Goal: Task Accomplishment & Management: Manage account settings

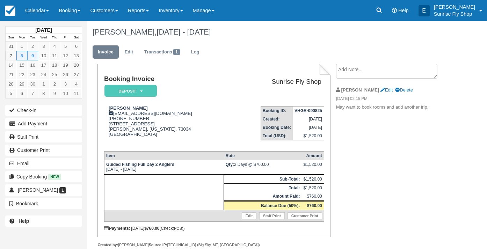
scroll to position [19, 0]
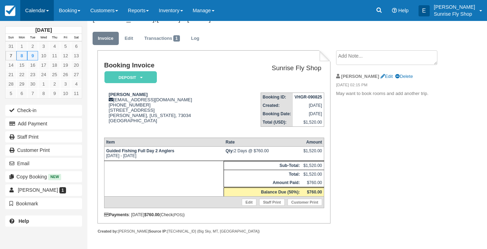
click at [42, 12] on link "Calendar" at bounding box center [37, 10] width 34 height 21
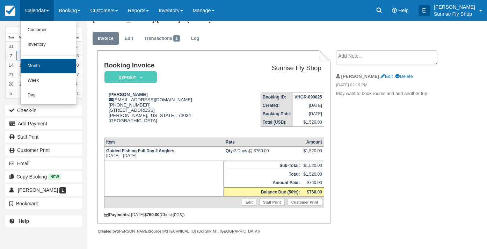
click at [42, 61] on link "Month" at bounding box center [48, 66] width 55 height 15
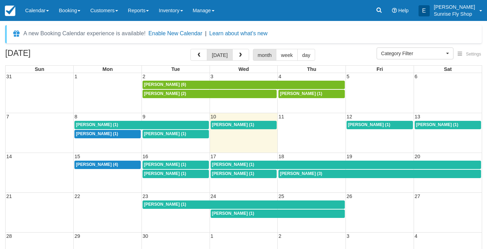
select select
click at [94, 123] on span "William Clune (1)" at bounding box center [97, 124] width 42 height 5
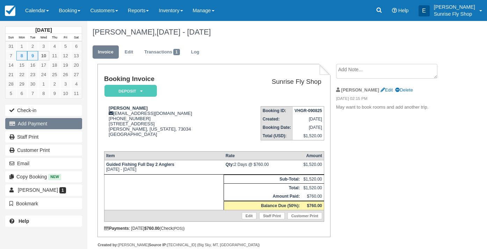
click at [34, 120] on button "Add Payment" at bounding box center [43, 123] width 77 height 11
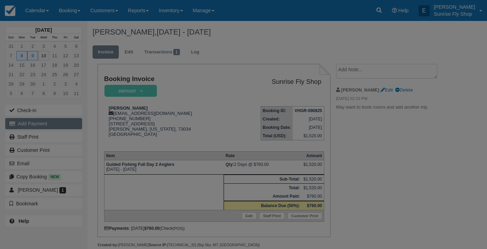
type input "[DATE]"
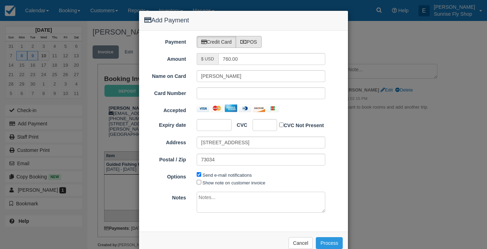
click at [253, 40] on label "POS" at bounding box center [249, 42] width 26 height 12
radio input "true"
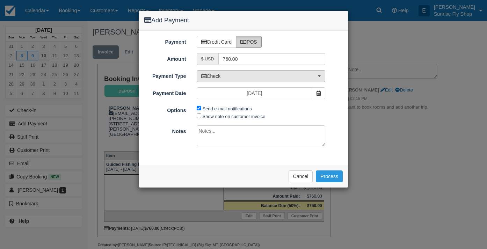
click at [229, 75] on span "Check" at bounding box center [258, 76] width 115 height 7
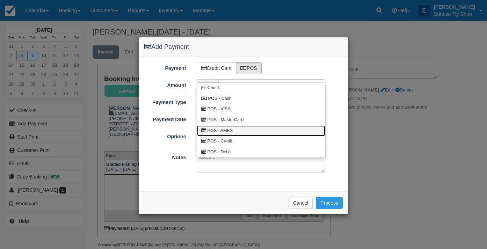
click at [237, 129] on link "POS - AMEX" at bounding box center [261, 130] width 128 height 11
select select "AMEX"
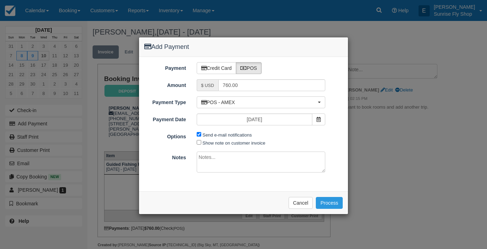
click at [198, 135] on input "Send e-mail notifications" at bounding box center [199, 134] width 5 height 5
checkbox input "false"
click at [328, 197] on button "Process" at bounding box center [329, 203] width 27 height 12
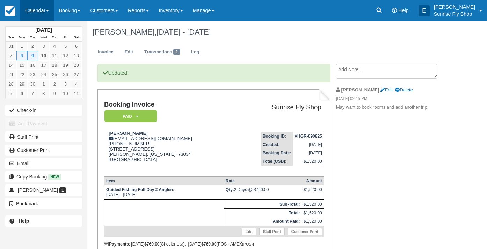
click at [31, 11] on link "Calendar" at bounding box center [37, 10] width 34 height 21
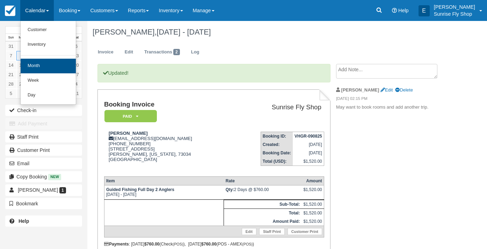
click at [52, 67] on link "Month" at bounding box center [48, 66] width 55 height 15
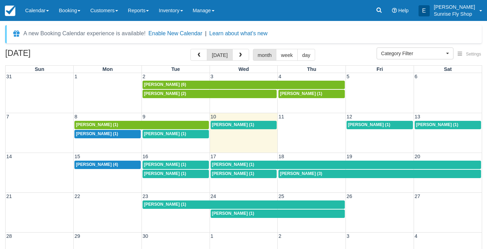
select select
click at [431, 125] on span "Andrew Costa (1)" at bounding box center [437, 124] width 42 height 5
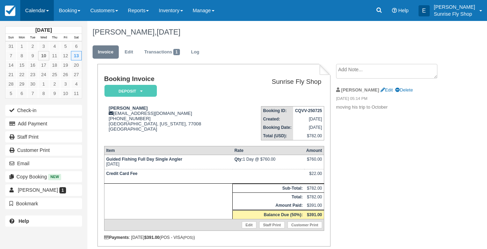
click at [36, 10] on link "Calendar" at bounding box center [37, 10] width 34 height 21
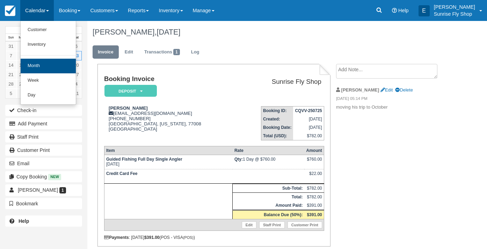
click at [43, 68] on link "Month" at bounding box center [48, 66] width 55 height 15
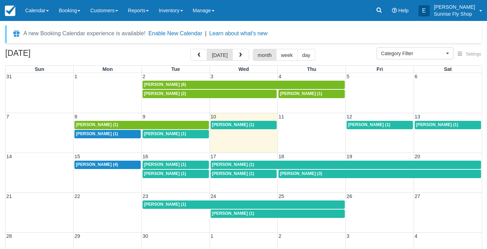
select select
click at [226, 174] on span "[PERSON_NAME] (1)" at bounding box center [233, 173] width 42 height 5
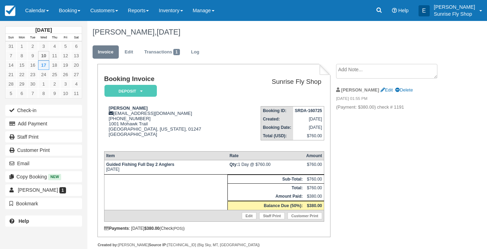
click at [131, 92] on em "Deposit" at bounding box center [130, 91] width 52 height 12
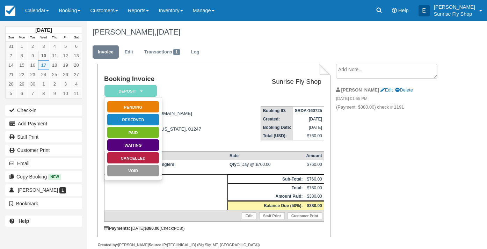
click at [138, 158] on link "Cancelled" at bounding box center [133, 158] width 52 height 12
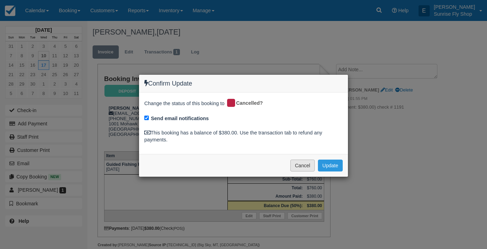
click at [304, 162] on button "Cancel" at bounding box center [302, 166] width 24 height 12
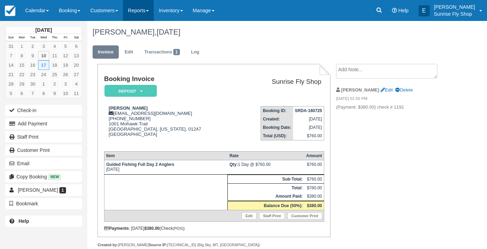
click at [147, 11] on link "Reports" at bounding box center [138, 10] width 31 height 21
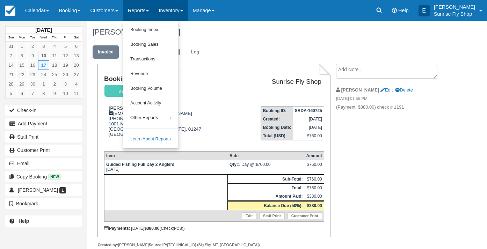
click at [179, 14] on link "Inventory" at bounding box center [171, 10] width 34 height 21
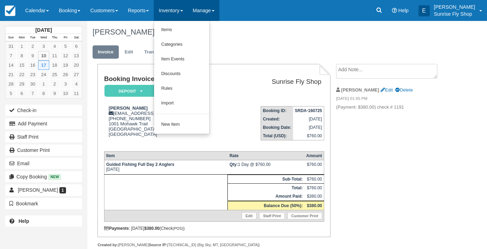
click at [213, 12] on link "Manage" at bounding box center [203, 10] width 31 height 21
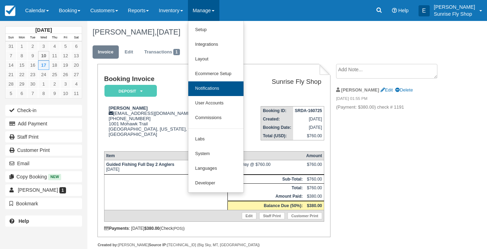
click at [216, 86] on link "Notifications" at bounding box center [215, 88] width 55 height 15
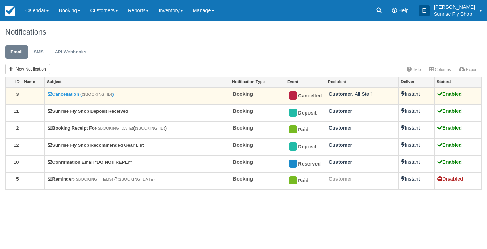
click at [69, 94] on link "Cancellation ( {$BOOKING_ID} )" at bounding box center [81, 94] width 66 height 5
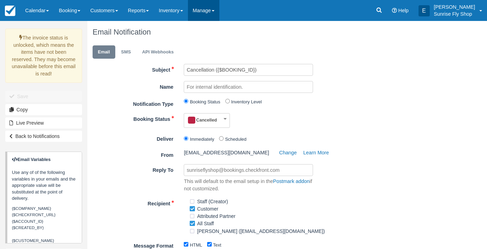
click at [207, 12] on link "Manage" at bounding box center [203, 10] width 31 height 21
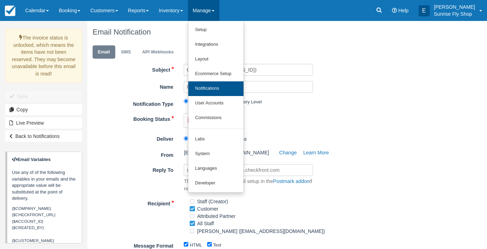
click at [226, 88] on link "Notifications" at bounding box center [215, 88] width 55 height 15
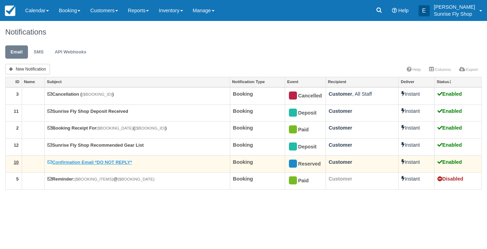
click at [79, 160] on link "Confirmation Email *DO NOT REPLY*" at bounding box center [90, 162] width 84 height 5
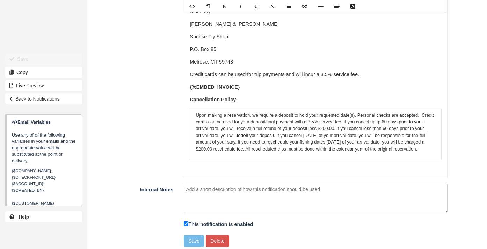
scroll to position [72, 0]
drag, startPoint x: 360, startPoint y: 109, endPoint x: 394, endPoint y: 141, distance: 46.2
click at [394, 141] on p "Upon making a reservation, we require a deposit to hold your requested date(s).…" at bounding box center [316, 132] width 240 height 41
copy p "If you cancel up tp 60 days prior to your arrival date, you will receive a full…"
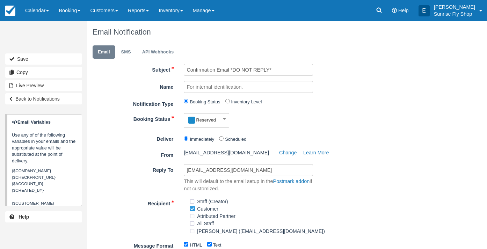
scroll to position [0, 0]
click at [217, 12] on link "Manage" at bounding box center [203, 10] width 31 height 21
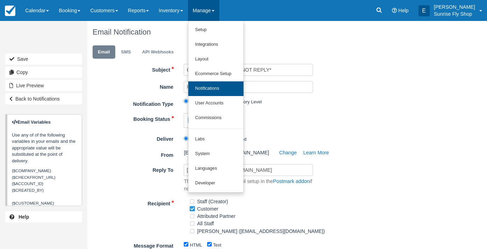
click at [212, 89] on link "Notifications" at bounding box center [215, 88] width 55 height 15
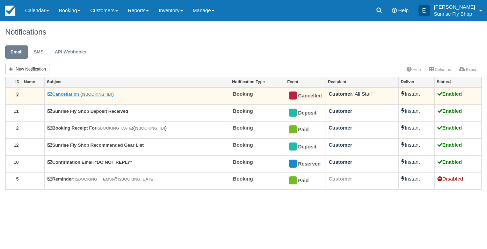
click at [62, 94] on link "Cancellation ( {$BOOKING_ID} )" at bounding box center [81, 94] width 66 height 5
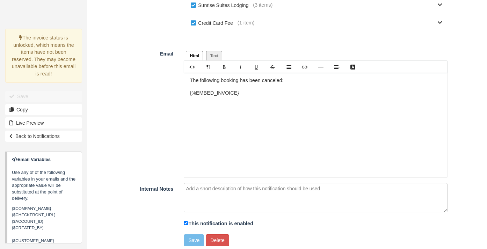
scroll to position [300, 0]
click at [311, 78] on p "The following booking has been canceled:" at bounding box center [315, 82] width 251 height 8
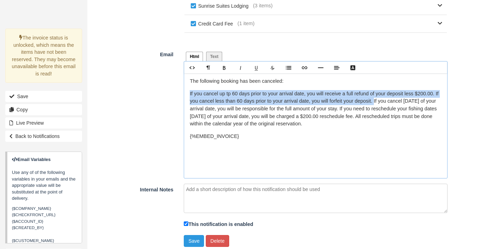
drag, startPoint x: 407, startPoint y: 99, endPoint x: 243, endPoint y: 86, distance: 163.7
click at [243, 86] on div "The following booking has been canceled: ﻿ ﻿ If you cancel up tp 60 days prior …" at bounding box center [315, 125] width 263 height 105
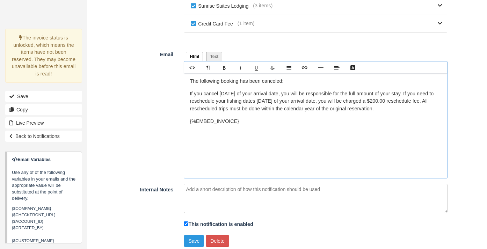
click at [203, 94] on p "If you cancel within 30 days of your arrival date, you will be responsible for …" at bounding box center [315, 101] width 251 height 23
click at [231, 93] on p "If you have cancel within 30 days of your arrival date, you will be responsible…" at bounding box center [315, 101] width 251 height 23
click at [194, 237] on button "Save" at bounding box center [194, 241] width 20 height 12
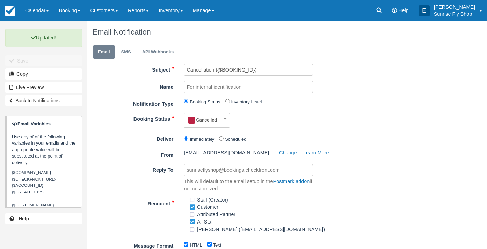
scroll to position [0, 0]
click at [36, 11] on link "Calendar" at bounding box center [37, 10] width 34 height 21
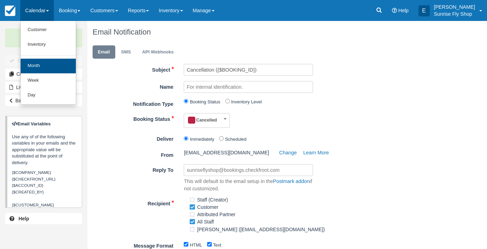
click at [49, 67] on link "Month" at bounding box center [48, 66] width 55 height 15
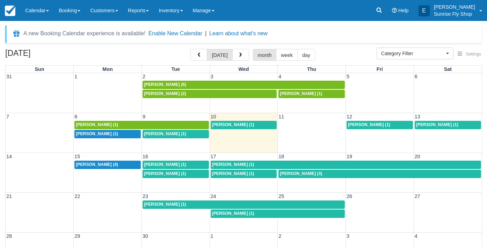
select select
click at [247, 173] on div "[PERSON_NAME] (1)" at bounding box center [244, 174] width 64 height 6
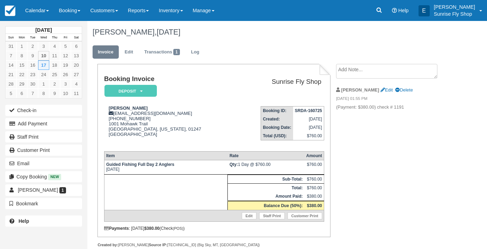
click at [132, 91] on em "Deposit" at bounding box center [130, 91] width 52 height 12
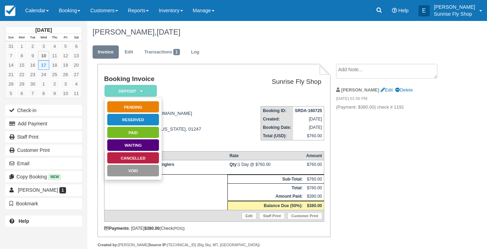
click at [135, 157] on link "Cancelled" at bounding box center [133, 158] width 52 height 12
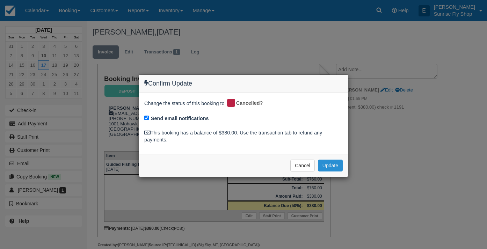
click at [336, 162] on button "Update" at bounding box center [330, 166] width 25 height 12
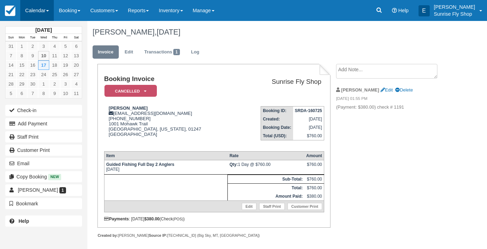
click at [33, 12] on link "Calendar" at bounding box center [37, 10] width 34 height 21
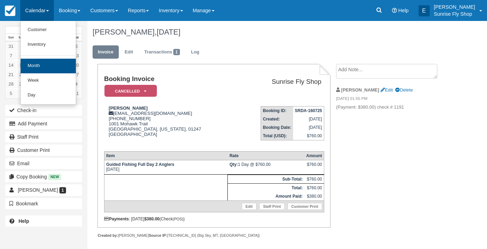
click at [46, 66] on link "Month" at bounding box center [48, 66] width 55 height 15
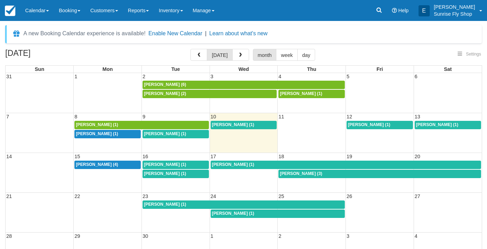
select select
click at [212, 9] on link "Manage" at bounding box center [203, 10] width 31 height 21
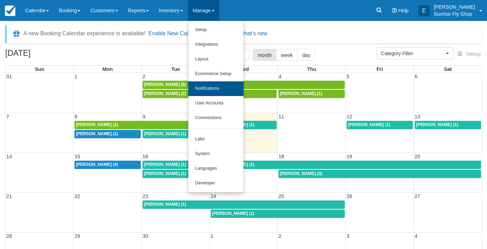
click at [219, 87] on link "Notifications" at bounding box center [215, 88] width 55 height 15
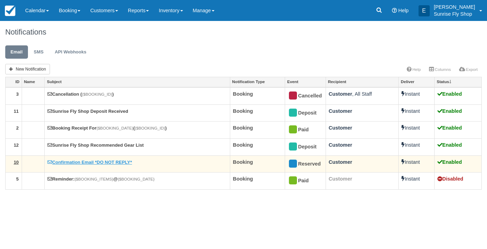
click at [87, 161] on link "Confirmation Email *DO NOT REPLY*" at bounding box center [90, 162] width 84 height 5
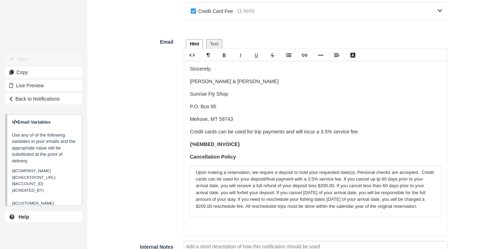
scroll to position [72, 0]
drag, startPoint x: 195, startPoint y: 161, endPoint x: 275, endPoint y: 213, distance: 95.4
click at [275, 213] on div "Dear {$CUSTOMER_NAME}, Thank you for booking a fly fishing trip with the Sunris…" at bounding box center [315, 148] width 263 height 175
copy p "Upon making a reservation, we require a deposit to hold your requested date(s).…"
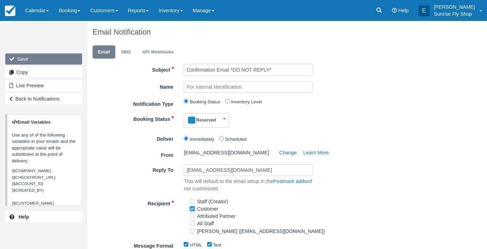
scroll to position [0, 0]
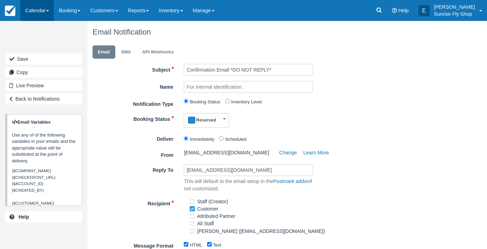
click at [35, 16] on link "Calendar" at bounding box center [37, 10] width 34 height 21
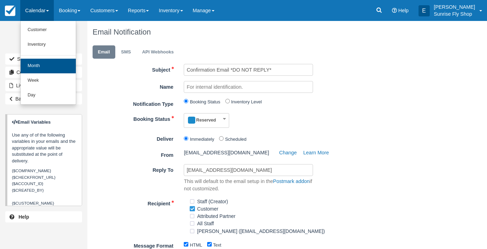
click at [42, 63] on link "Month" at bounding box center [48, 66] width 55 height 15
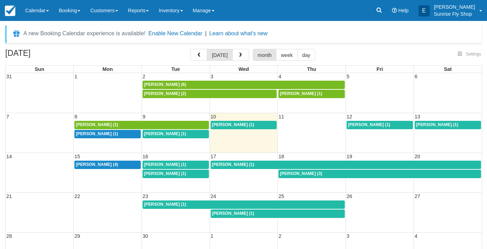
select select
